Goal: Information Seeking & Learning: Find specific fact

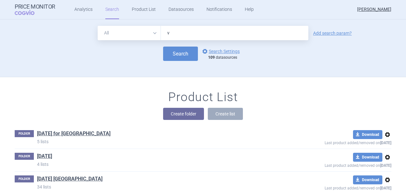
drag, startPoint x: 186, startPoint y: 36, endPoint x: 158, endPoint y: 34, distance: 28.9
click at [158, 34] on div "All Brand Name ATC Company Active Substance Country Newer than v" at bounding box center [203, 33] width 211 height 14
paste input "Vyjuvek"
type input "Vyjuvek"
click at [176, 55] on button "Search" at bounding box center [180, 54] width 35 height 14
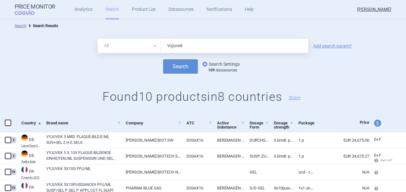
click at [219, 65] on link "options Search Settings" at bounding box center [220, 64] width 39 height 8
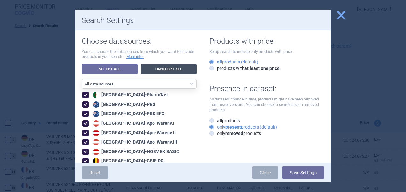
click at [163, 68] on link "Unselect All" at bounding box center [169, 69] width 56 height 10
checkbox input "false"
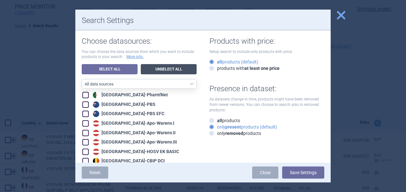
checkbox input "false"
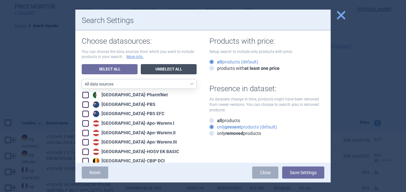
checkbox input "false"
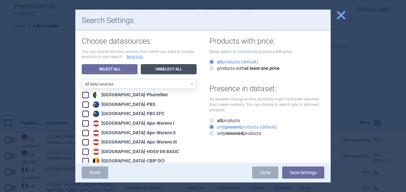
checkbox input "false"
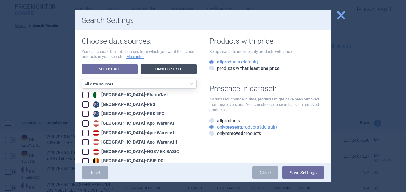
checkbox input "false"
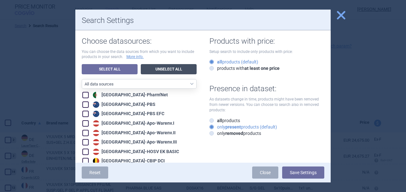
checkbox input "false"
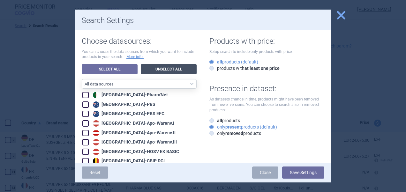
checkbox input "false"
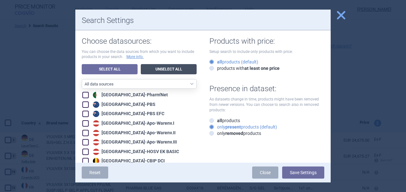
checkbox input "false"
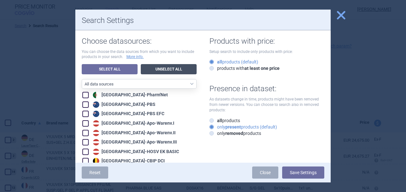
checkbox input "false"
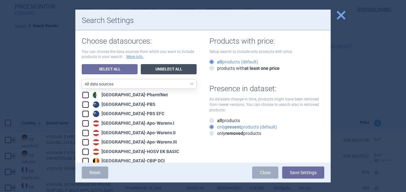
checkbox input "false"
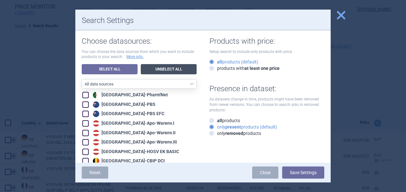
checkbox input "false"
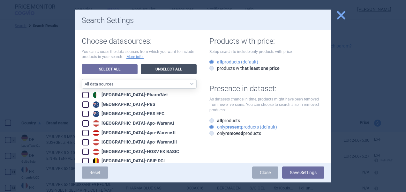
checkbox input "false"
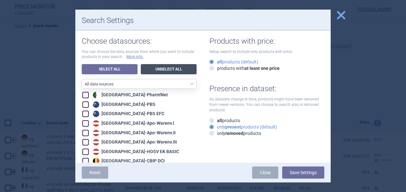
checkbox input "false"
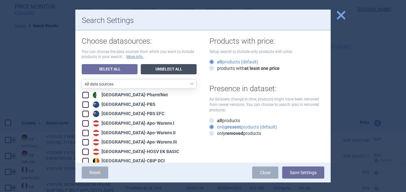
checkbox input "false"
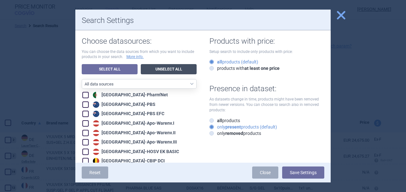
checkbox input "false"
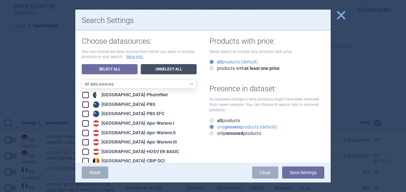
checkbox input "false"
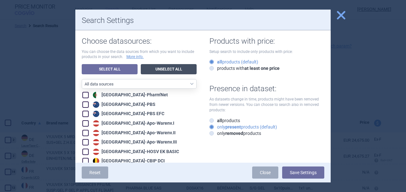
checkbox input "false"
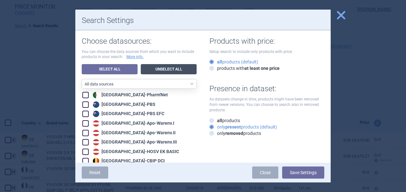
checkbox input "false"
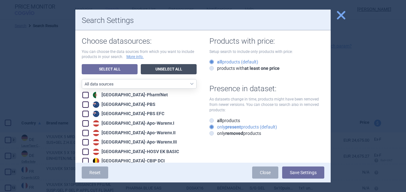
checkbox input "false"
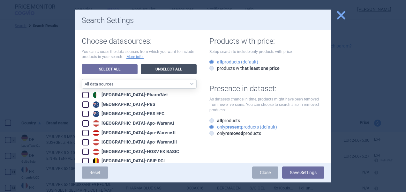
checkbox input "false"
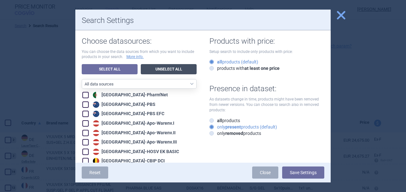
checkbox input "false"
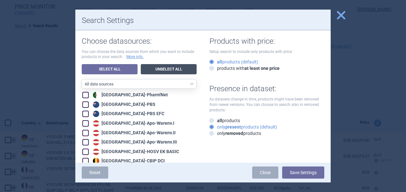
checkbox input "false"
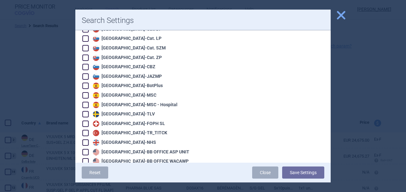
scroll to position [1041, 0]
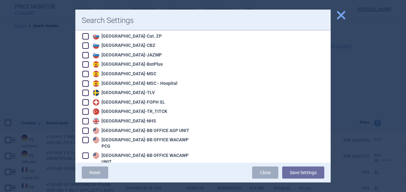
click at [84, 128] on span at bounding box center [85, 131] width 6 height 6
checkbox input "true"
click at [83, 137] on span at bounding box center [85, 140] width 6 height 6
checkbox input "true"
click at [85, 153] on span at bounding box center [85, 156] width 6 height 6
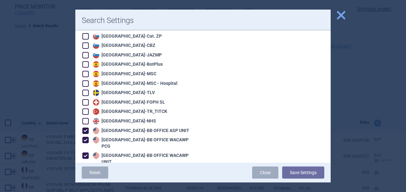
checkbox input "true"
click at [83, 169] on span at bounding box center [85, 172] width 6 height 6
checkbox input "true"
click at [86, 178] on span at bounding box center [85, 181] width 6 height 6
checkbox input "true"
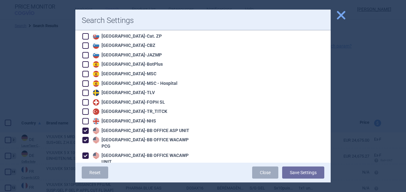
click at [85, 187] on span at bounding box center [85, 190] width 6 height 6
checkbox input "true"
click at [292, 171] on button "Save Settings" at bounding box center [303, 173] width 42 height 12
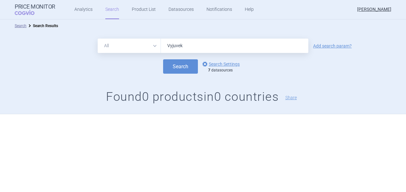
click at [272, 69] on div "Search options Search Settings 7 datasources" at bounding box center [203, 66] width 406 height 14
click at [222, 64] on link "options Search Settings" at bounding box center [220, 64] width 39 height 8
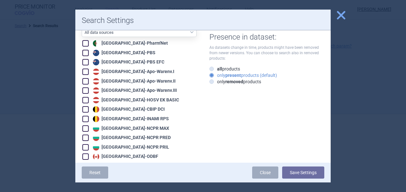
scroll to position [32, 0]
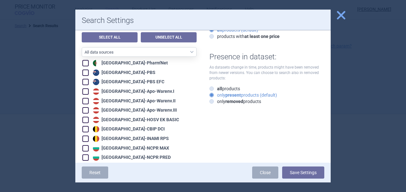
click at [113, 38] on link "Select All" at bounding box center [110, 37] width 56 height 10
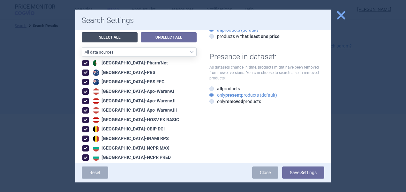
checkbox input "true"
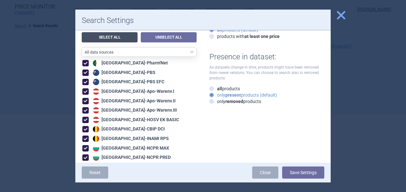
checkbox input "true"
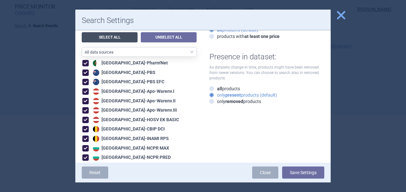
checkbox input "true"
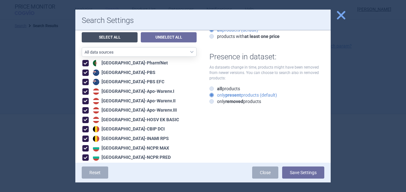
checkbox input "true"
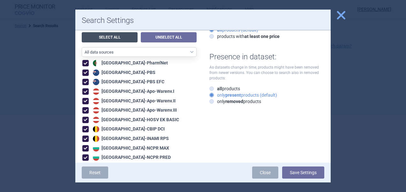
checkbox input "true"
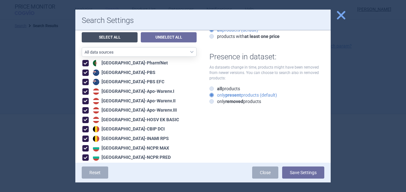
checkbox input "true"
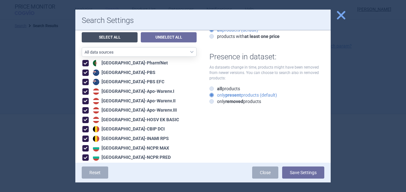
checkbox input "true"
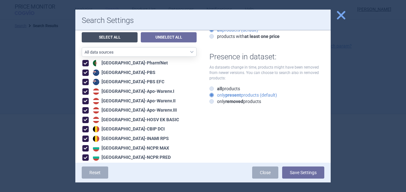
checkbox input "true"
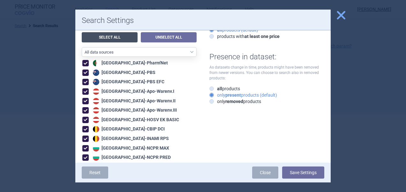
checkbox input "true"
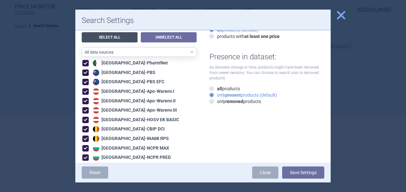
checkbox input "true"
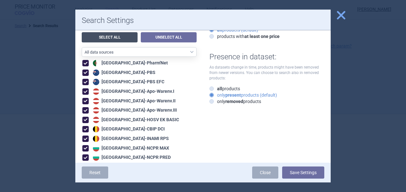
checkbox input "true"
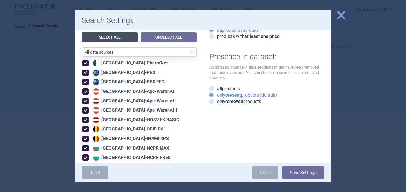
checkbox input "true"
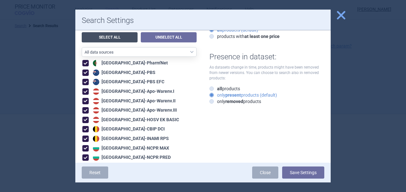
checkbox input "true"
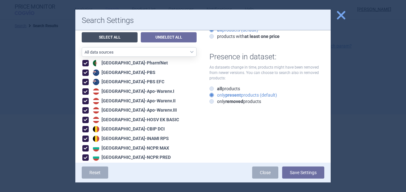
checkbox input "true"
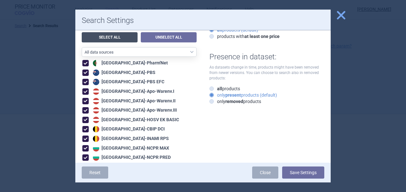
checkbox input "true"
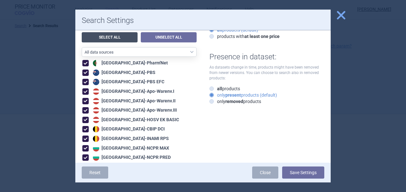
checkbox input "true"
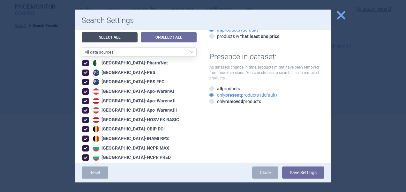
checkbox input "true"
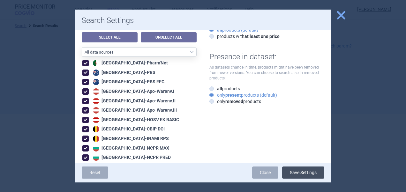
click at [300, 170] on button "Save Settings" at bounding box center [303, 173] width 42 height 12
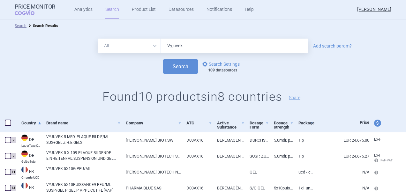
drag, startPoint x: 181, startPoint y: 46, endPoint x: 154, endPoint y: 49, distance: 27.0
click at [154, 49] on div "All Brand Name ATC Company Active Substance Country Newer than Vyjuvek" at bounding box center [203, 46] width 211 height 14
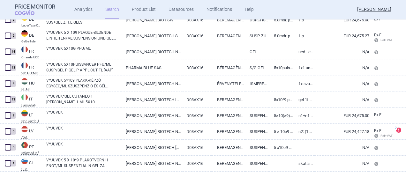
scroll to position [121, 0]
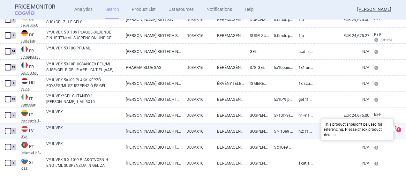
click at [396, 130] on span at bounding box center [398, 129] width 5 height 5
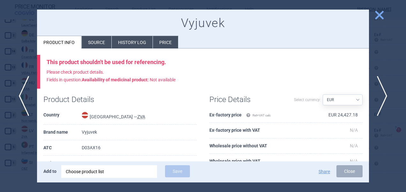
click at [376, 12] on span "close" at bounding box center [379, 15] width 11 height 11
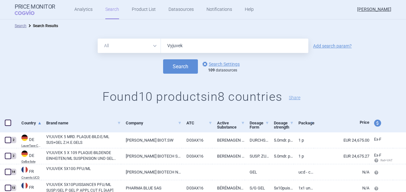
drag, startPoint x: 297, startPoint y: 64, endPoint x: 273, endPoint y: 62, distance: 23.4
click at [297, 64] on div "Search options Search Settings 109 datasources" at bounding box center [203, 66] width 406 height 14
click at [222, 60] on link "options Search Settings" at bounding box center [220, 64] width 39 height 8
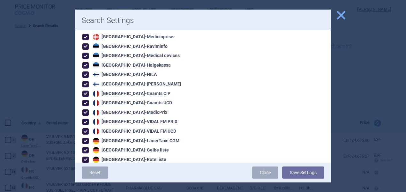
scroll to position [543, 0]
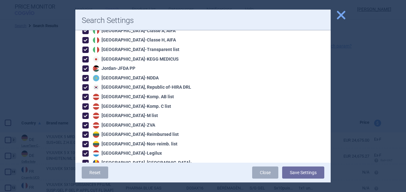
click at [340, 16] on span "close" at bounding box center [341, 15] width 11 height 11
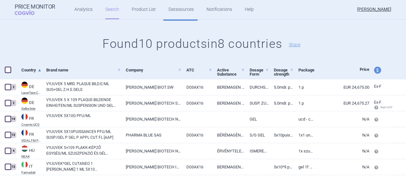
scroll to position [0, 0]
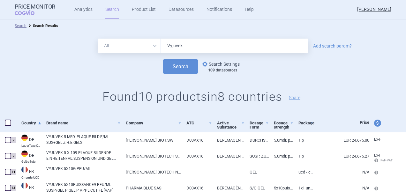
click at [221, 65] on link "options Search Settings" at bounding box center [220, 64] width 39 height 8
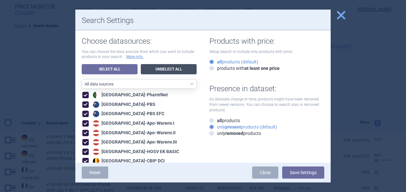
click at [154, 64] on link "Unselect All" at bounding box center [169, 69] width 56 height 10
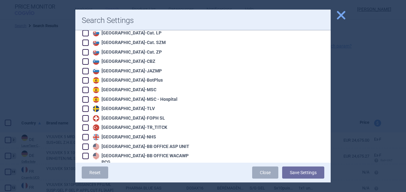
scroll to position [1041, 0]
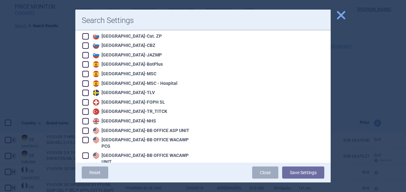
click at [88, 128] on span at bounding box center [85, 131] width 6 height 6
click at [84, 137] on span at bounding box center [85, 140] width 6 height 6
drag, startPoint x: 85, startPoint y: 111, endPoint x: 85, endPoint y: 123, distance: 11.8
click at [85, 153] on span at bounding box center [85, 156] width 6 height 6
click at [84, 169] on span at bounding box center [85, 172] width 6 height 6
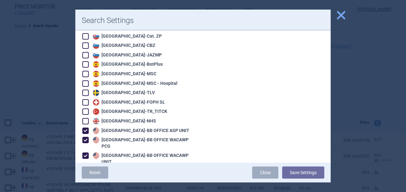
click at [84, 178] on span at bounding box center [85, 181] width 6 height 6
click at [85, 187] on span at bounding box center [85, 190] width 6 height 6
click at [308, 172] on button "Save Settings" at bounding box center [303, 173] width 42 height 12
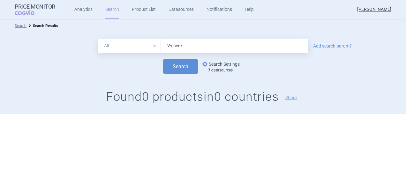
click at [225, 64] on link "options Search Settings" at bounding box center [220, 64] width 39 height 8
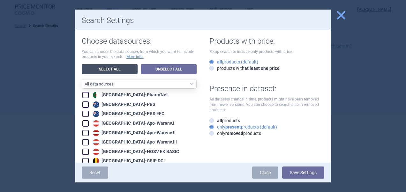
click at [108, 68] on link "Select All" at bounding box center [110, 69] width 56 height 10
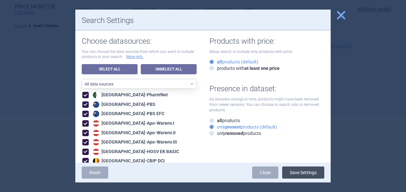
click at [304, 176] on button "Save Settings" at bounding box center [303, 173] width 42 height 12
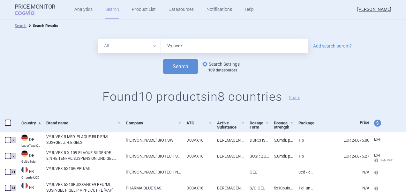
click at [231, 67] on link "options Search Settings" at bounding box center [220, 64] width 39 height 8
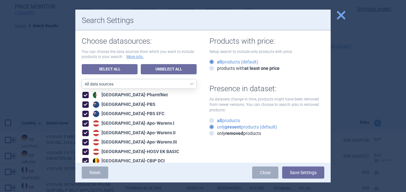
click at [231, 118] on label "all products" at bounding box center [224, 121] width 31 height 6
click at [216, 118] on input "all products" at bounding box center [213, 121] width 6 height 6
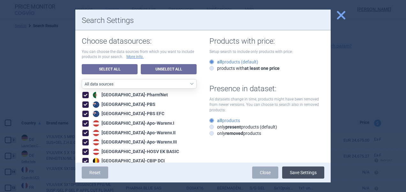
click at [308, 173] on button "Save Settings" at bounding box center [303, 173] width 42 height 12
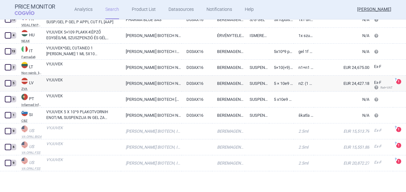
scroll to position [167, 0]
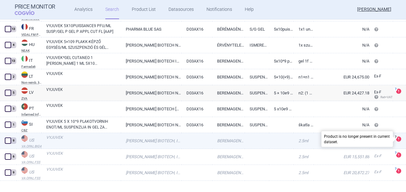
click at [396, 140] on span at bounding box center [398, 139] width 5 height 5
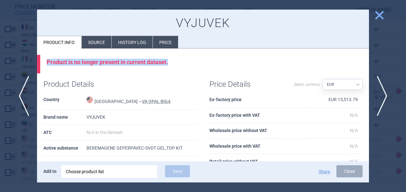
drag, startPoint x: 47, startPoint y: 57, endPoint x: 172, endPoint y: 61, distance: 125.2
click at [172, 61] on div "Product is no longer present in current dataset." at bounding box center [203, 64] width 332 height 19
copy div "Product is no longer present in current dataset."
click at [378, 16] on span "close" at bounding box center [379, 15] width 11 height 11
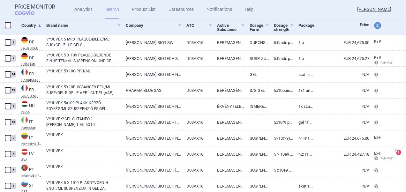
scroll to position [177, 0]
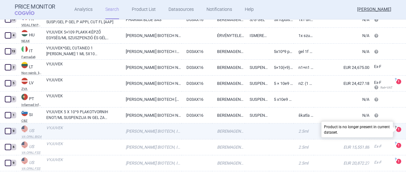
click at [396, 131] on span at bounding box center [398, 129] width 5 height 5
